Goal: Transaction & Acquisition: Purchase product/service

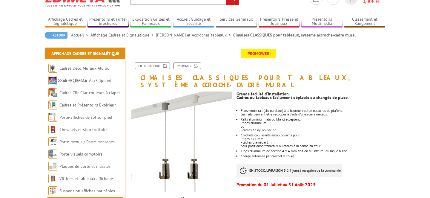
scroll to position [30, 0]
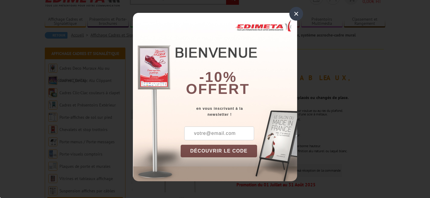
click at [295, 13] on div "×" at bounding box center [296, 14] width 14 height 14
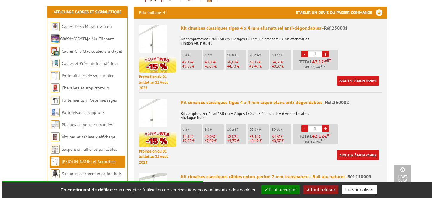
scroll to position [268, 0]
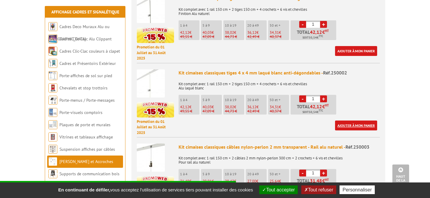
click at [349, 120] on link "Ajouter à mon panier" at bounding box center [356, 125] width 42 height 10
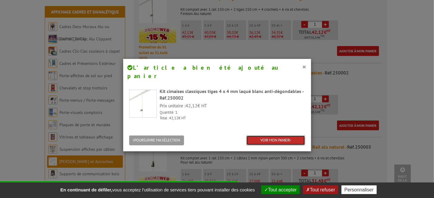
click at [274, 135] on link "VOIR MON PANIER" at bounding box center [276, 140] width 59 height 10
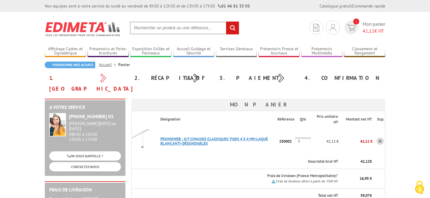
click at [200, 136] on link "PROMOWEB : KIT CIMAISES CLASSIQUES TIGES 4 X 4 MM LAQUé BLANC ANTI-DéGONDABLES" at bounding box center [213, 141] width 107 height 10
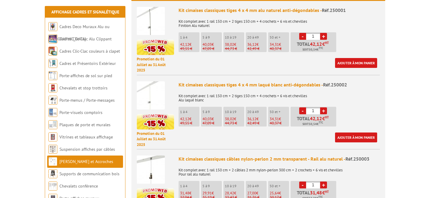
scroll to position [256, 0]
